Goal: Navigation & Orientation: Find specific page/section

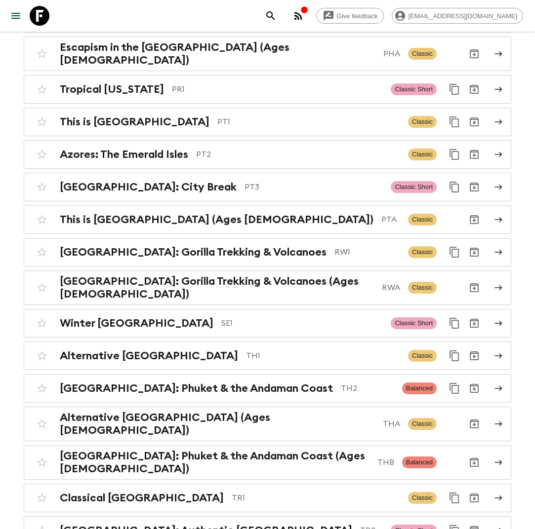
scroll to position [4180, 0]
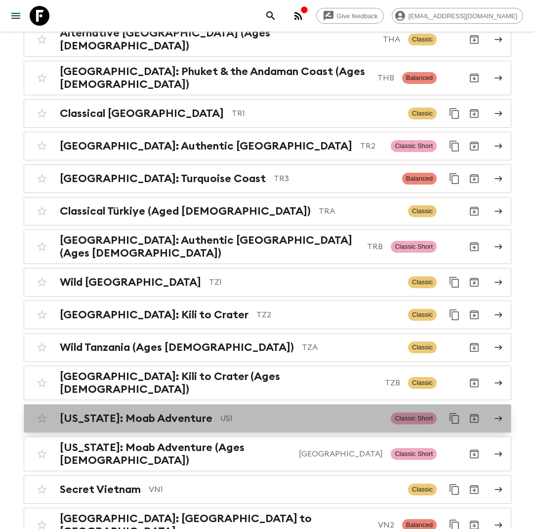
click at [220, 413] on p "US1" at bounding box center [301, 419] width 162 height 12
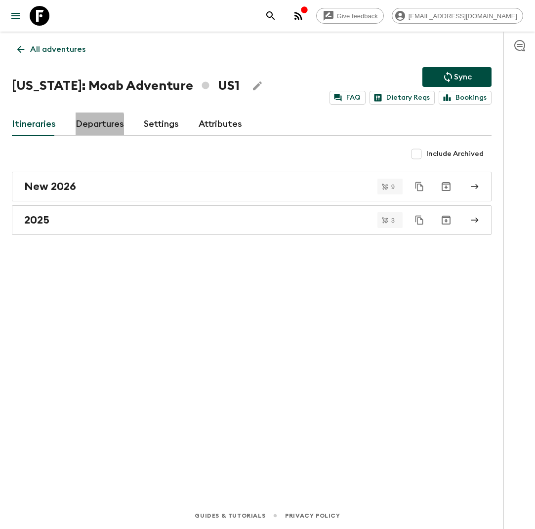
click at [85, 124] on link "Departures" at bounding box center [100, 125] width 48 height 24
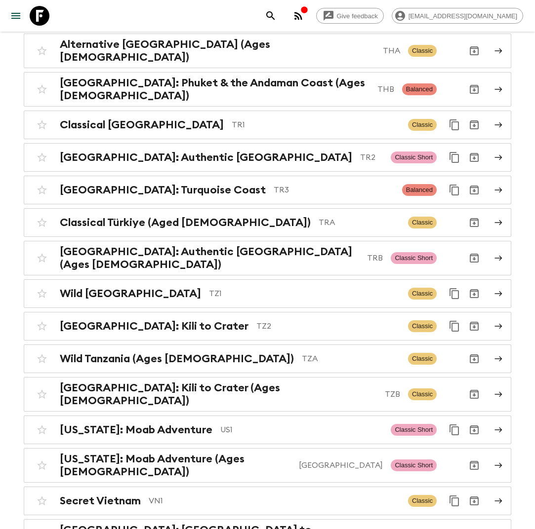
scroll to position [4180, 0]
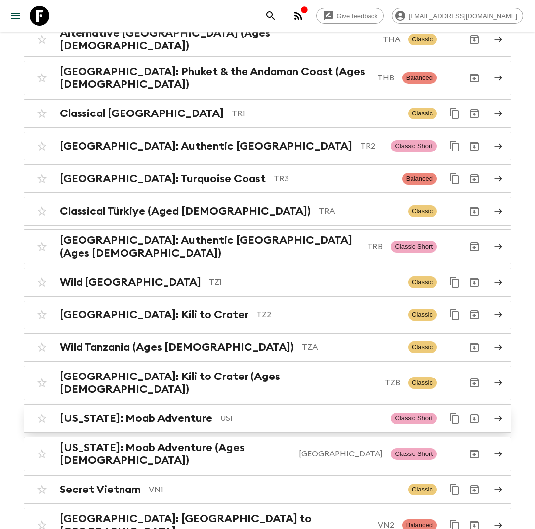
click at [230, 413] on p "US1" at bounding box center [301, 419] width 162 height 12
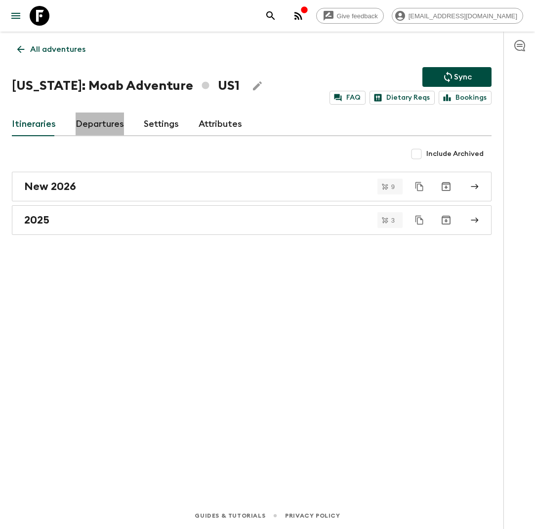
click at [88, 120] on link "Departures" at bounding box center [100, 125] width 48 height 24
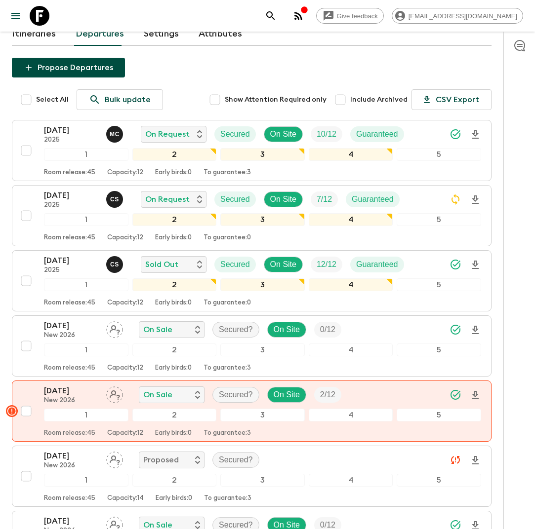
scroll to position [100, 0]
